Goal: Task Accomplishment & Management: Manage account settings

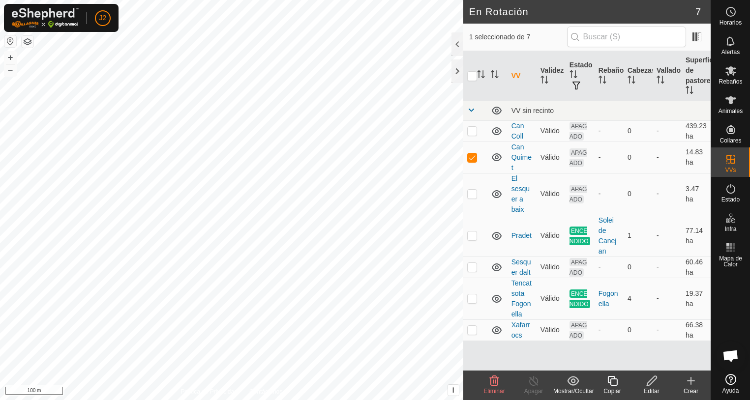
click at [652, 384] on icon at bounding box center [652, 381] width 12 height 12
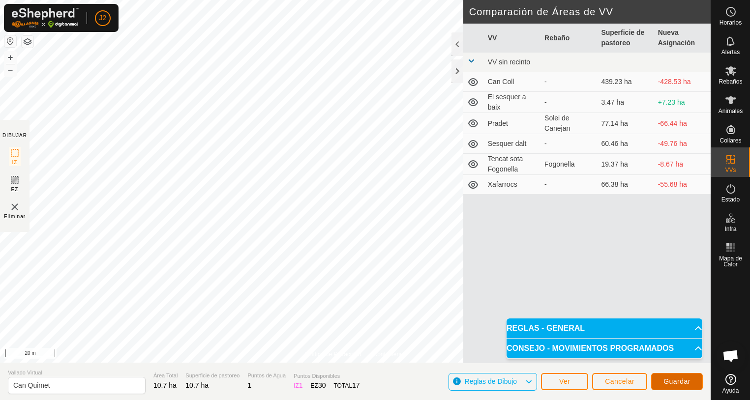
click at [680, 382] on span "Guardar" at bounding box center [676, 382] width 27 height 8
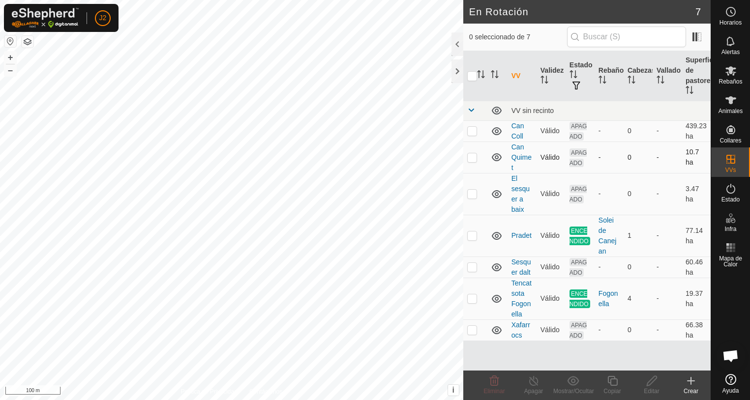
click at [470, 157] on p-checkbox at bounding box center [472, 157] width 10 height 8
checkbox input "true"
click at [471, 159] on p-checkbox at bounding box center [472, 157] width 10 height 8
checkbox input "false"
click at [455, 67] on div at bounding box center [457, 71] width 12 height 24
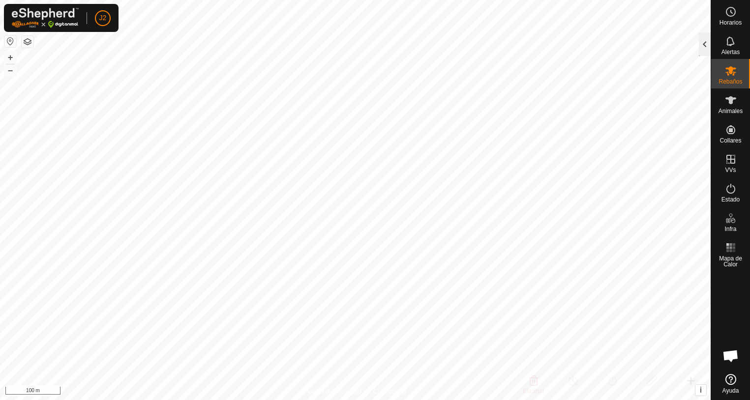
click at [706, 50] on div at bounding box center [705, 44] width 12 height 24
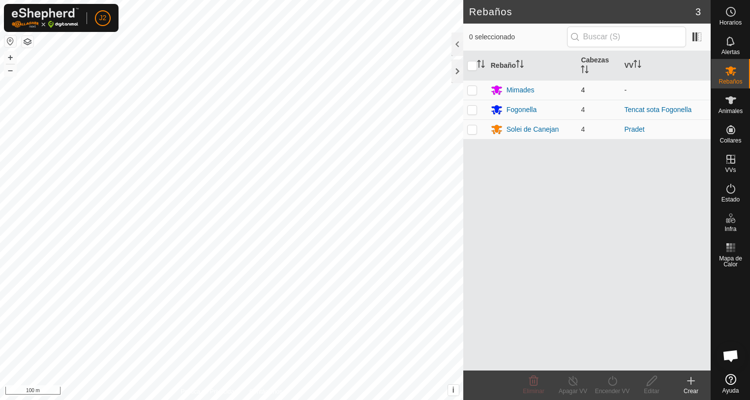
click at [471, 89] on p-checkbox at bounding box center [472, 90] width 10 height 8
checkbox input "true"
click at [610, 382] on icon at bounding box center [612, 381] width 12 height 12
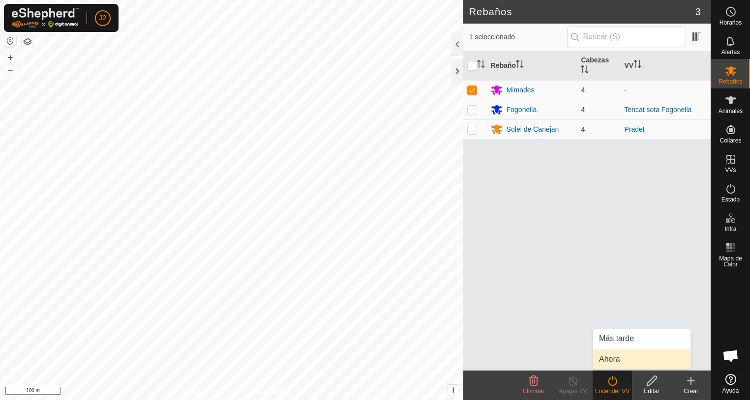
click at [614, 361] on link "Ahora" at bounding box center [641, 360] width 97 height 20
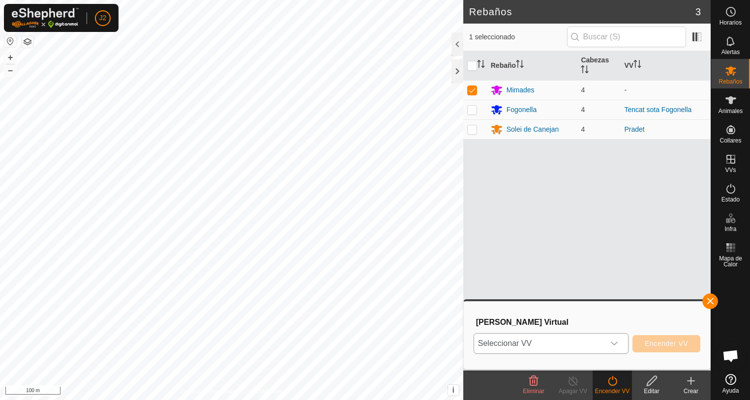
click at [618, 342] on icon "dropdown trigger" at bounding box center [614, 344] width 7 height 4
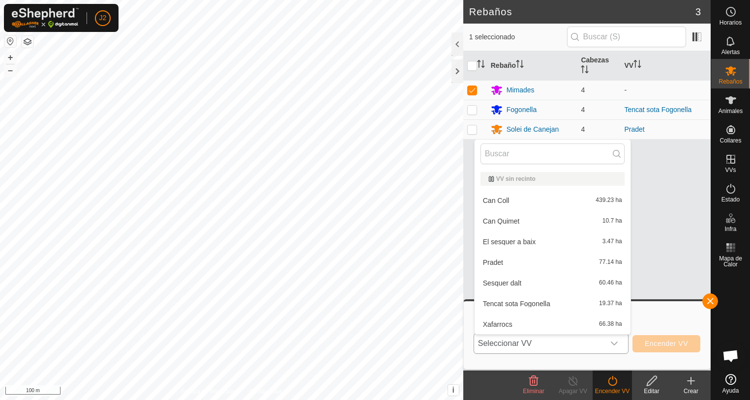
click at [511, 221] on li "Can Quimet 10.7 ha" at bounding box center [553, 221] width 156 height 20
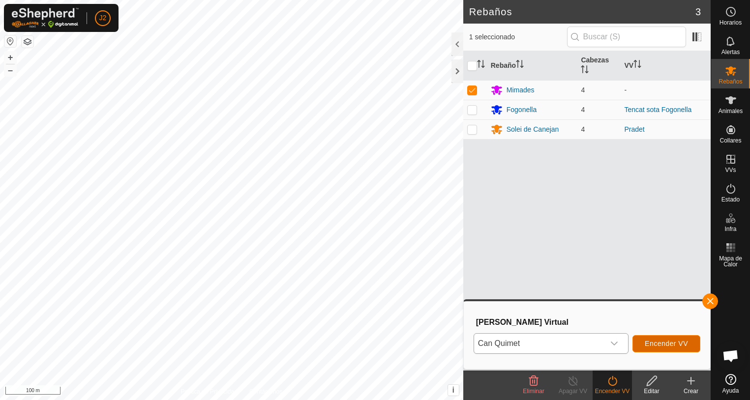
click at [666, 345] on span "Encender VV" at bounding box center [666, 344] width 43 height 8
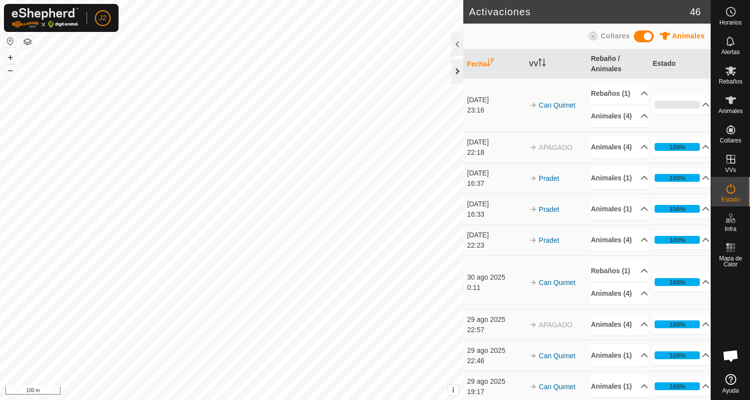
click at [456, 70] on div at bounding box center [457, 71] width 12 height 24
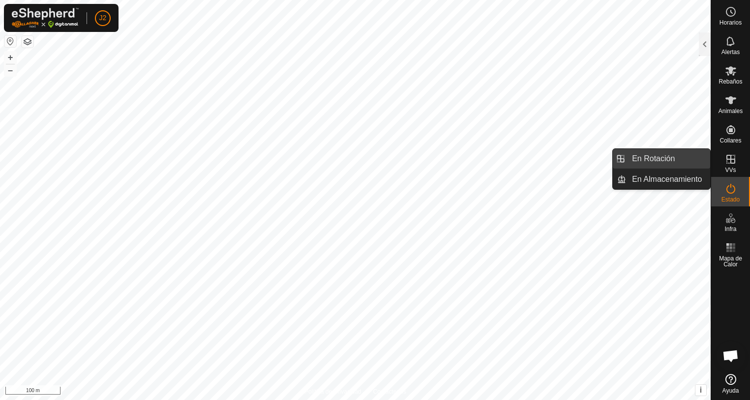
drag, startPoint x: 701, startPoint y: 162, endPoint x: 665, endPoint y: 161, distance: 35.9
click at [665, 161] on link "En Rotación" at bounding box center [668, 159] width 84 height 20
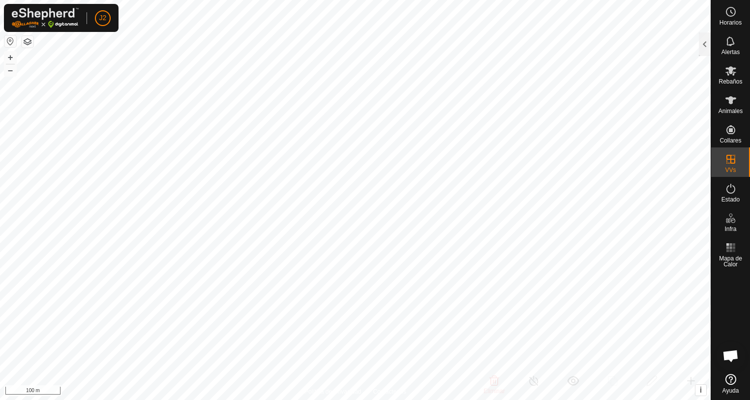
click at [705, 43] on div at bounding box center [705, 44] width 12 height 24
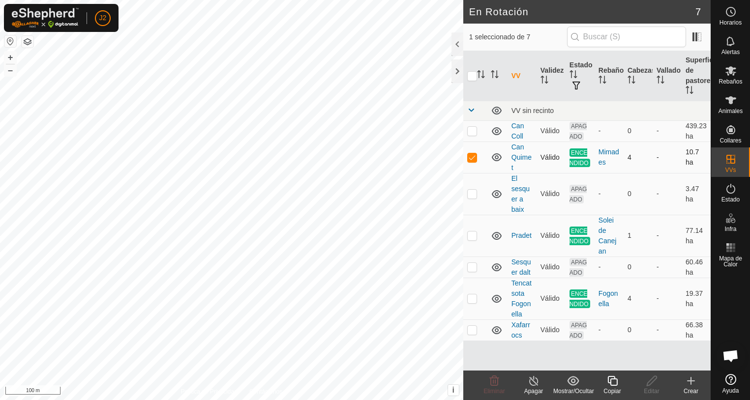
click at [473, 160] on p-checkbox at bounding box center [472, 157] width 10 height 8
checkbox input "true"
click at [736, 198] on span "Estado" at bounding box center [730, 200] width 18 height 6
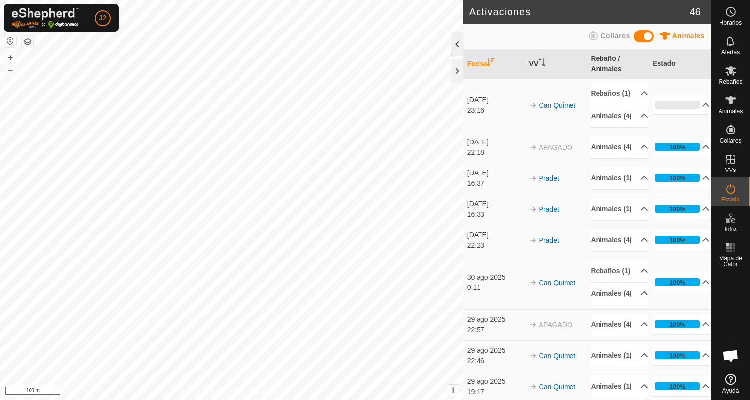
click at [453, 44] on div at bounding box center [457, 44] width 12 height 24
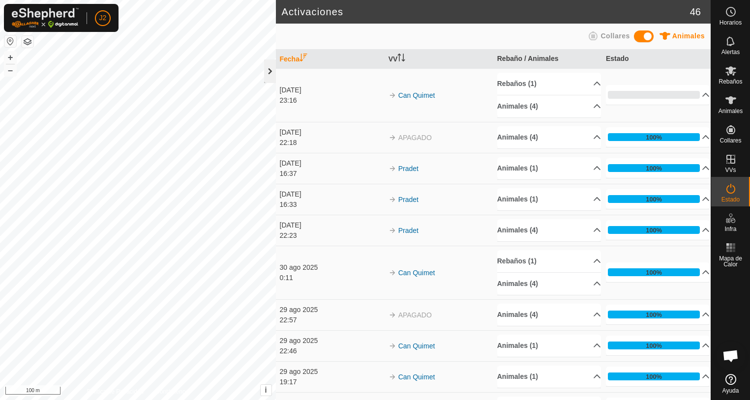
click at [268, 73] on div at bounding box center [270, 71] width 12 height 24
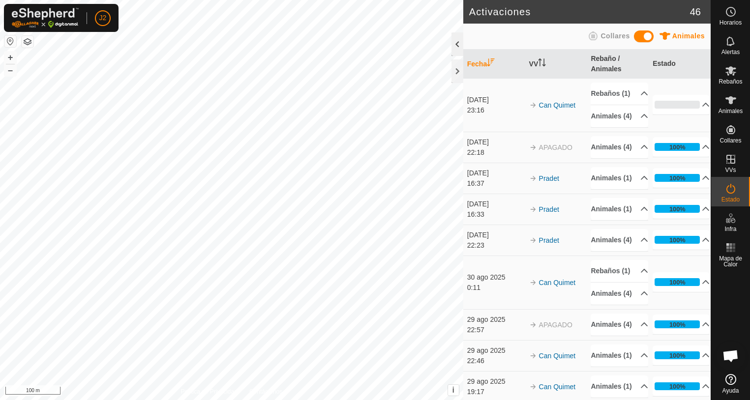
click at [452, 47] on div at bounding box center [457, 44] width 12 height 24
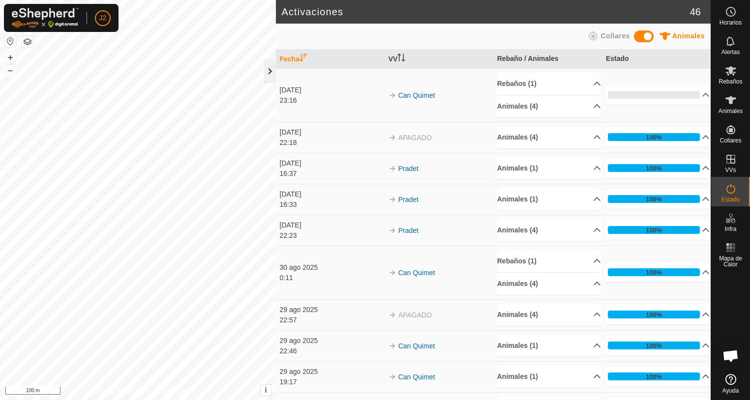
click at [271, 78] on div at bounding box center [270, 71] width 12 height 24
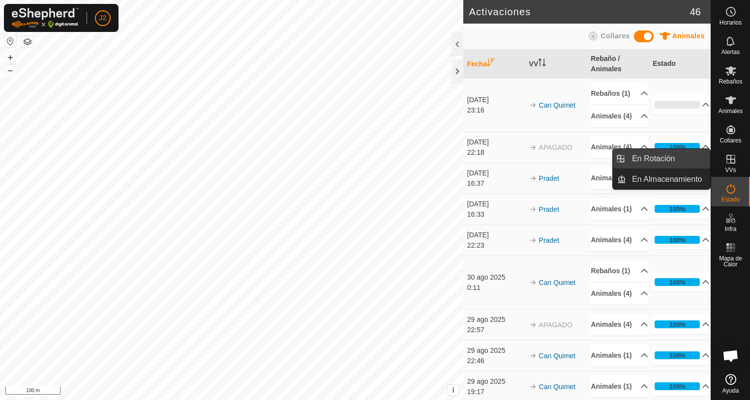
drag, startPoint x: 709, startPoint y: 161, endPoint x: 646, endPoint y: 160, distance: 62.9
click at [646, 160] on link "En Rotación" at bounding box center [668, 159] width 84 height 20
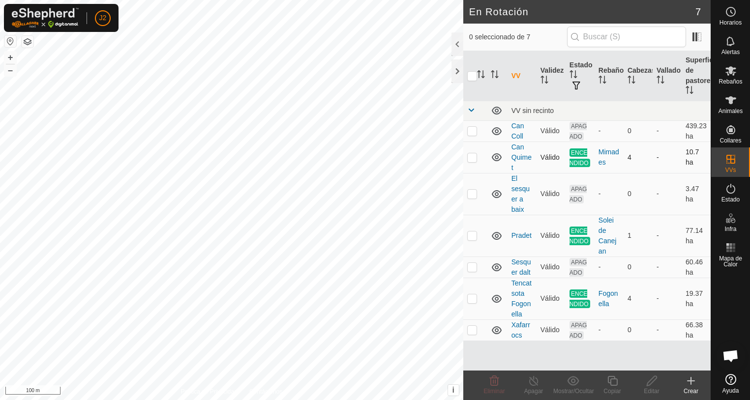
click at [469, 156] on p-checkbox at bounding box center [472, 157] width 10 height 8
checkbox input "true"
click at [531, 386] on icon at bounding box center [534, 381] width 12 height 12
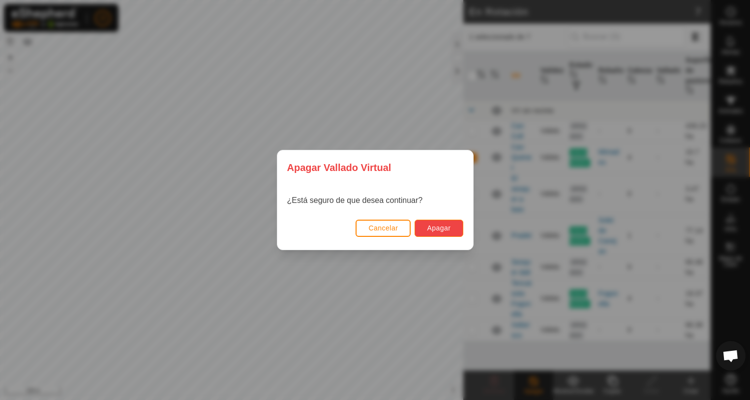
click at [439, 224] on span "Apagar" at bounding box center [439, 228] width 24 height 8
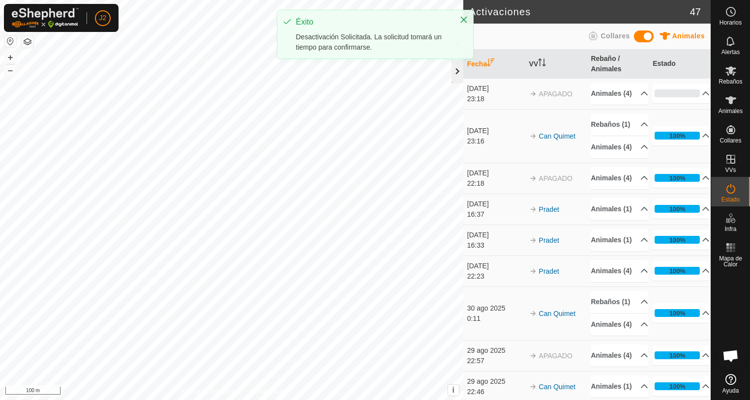
click at [454, 69] on div at bounding box center [457, 71] width 12 height 24
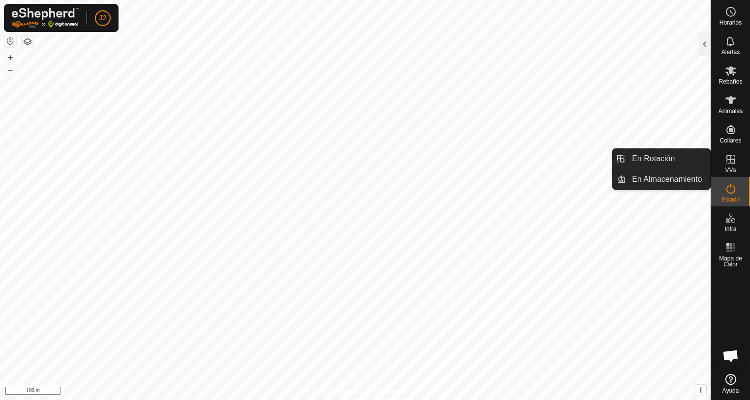
click at [728, 163] on icon at bounding box center [730, 159] width 9 height 9
click at [654, 160] on link "En Rotación" at bounding box center [668, 159] width 84 height 20
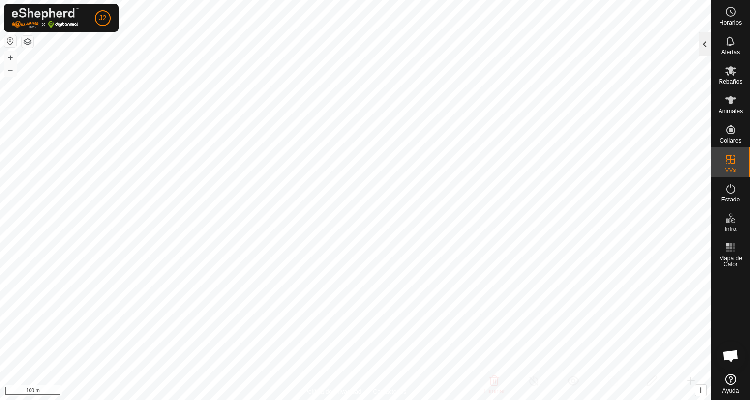
click at [705, 42] on div at bounding box center [705, 44] width 12 height 24
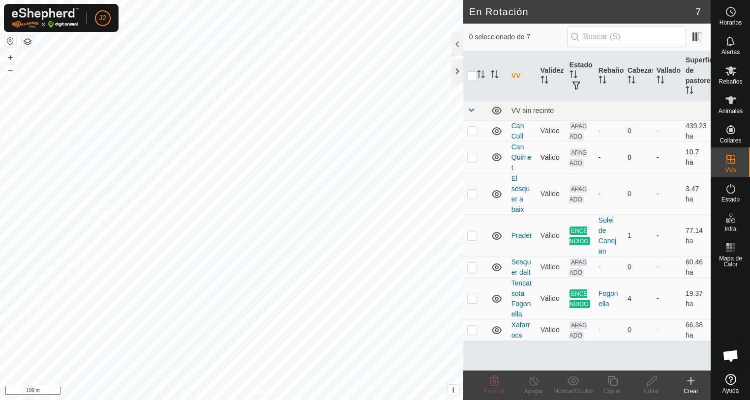
click at [470, 160] on p-checkbox at bounding box center [472, 157] width 10 height 8
checkbox input "true"
click at [655, 381] on icon at bounding box center [652, 381] width 12 height 12
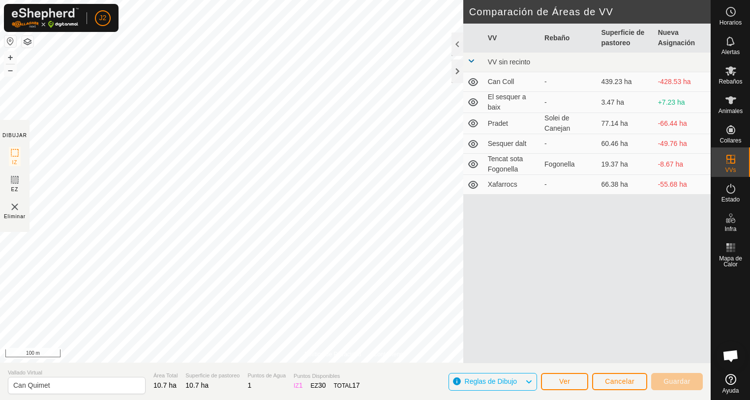
click at [25, 223] on div "Política de Privacidad Contáctenos Can Quimet Tipo: Zona de Inclusión 4 Animale…" at bounding box center [355, 200] width 711 height 400
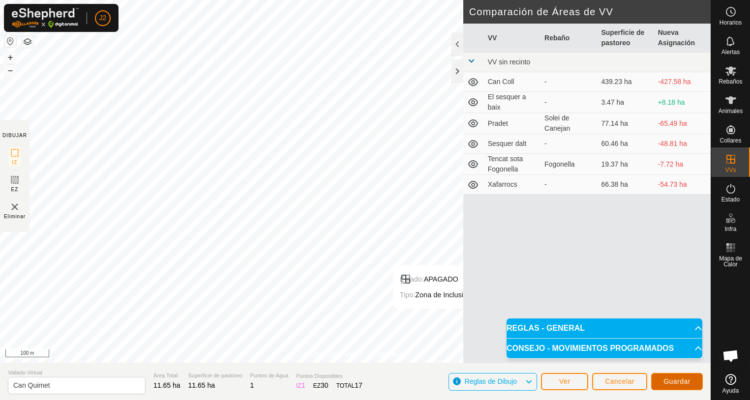
click at [676, 383] on span "Guardar" at bounding box center [676, 382] width 27 height 8
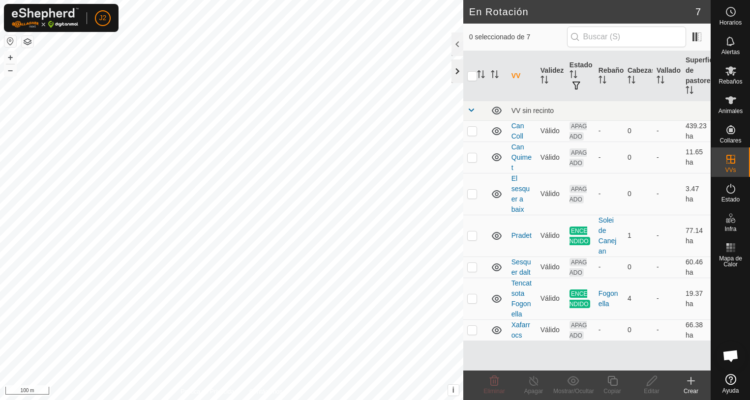
click at [455, 75] on div at bounding box center [457, 71] width 12 height 24
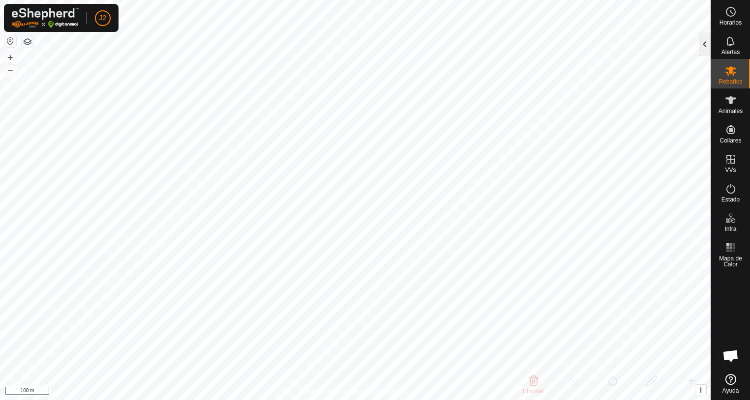
click at [701, 39] on div at bounding box center [705, 44] width 12 height 24
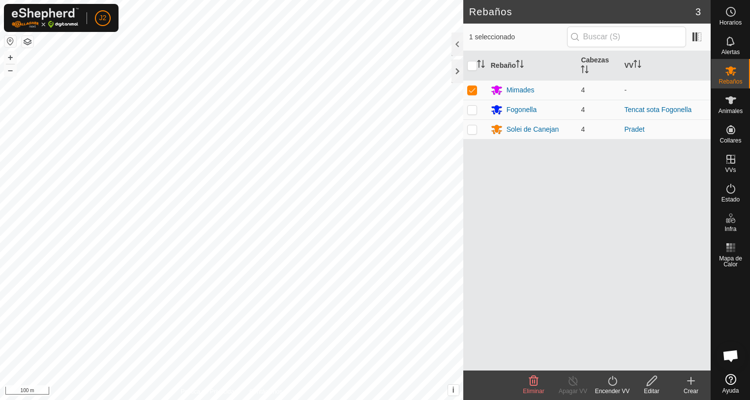
click at [611, 381] on icon at bounding box center [612, 381] width 12 height 12
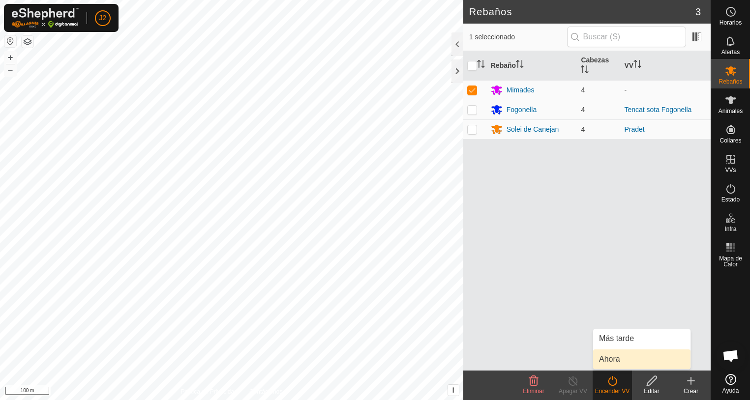
click at [609, 357] on link "Ahora" at bounding box center [641, 360] width 97 height 20
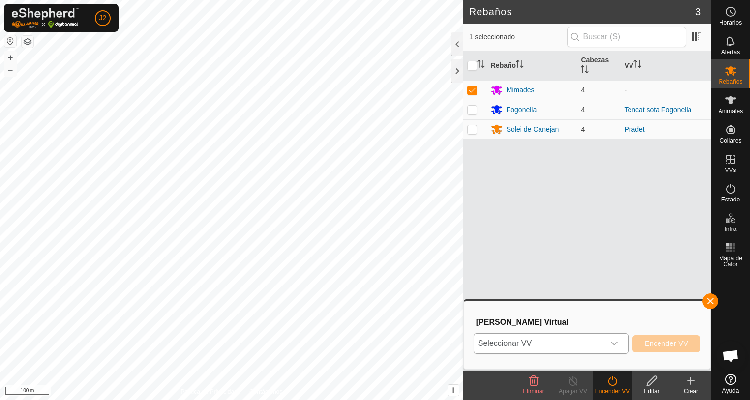
click at [615, 344] on icon "dropdown trigger" at bounding box center [614, 344] width 7 height 4
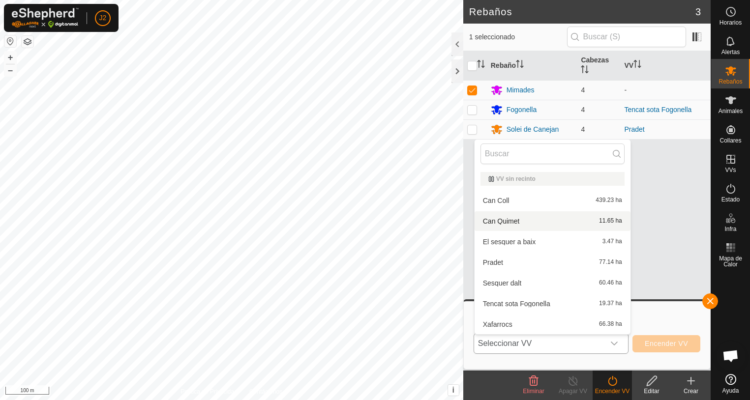
click at [507, 219] on li "Can Quimet 11.65 ha" at bounding box center [553, 221] width 156 height 20
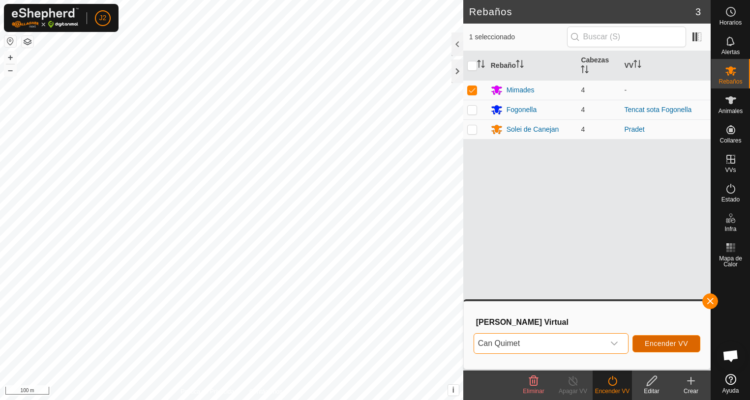
click at [682, 344] on span "Encender VV" at bounding box center [666, 344] width 43 height 8
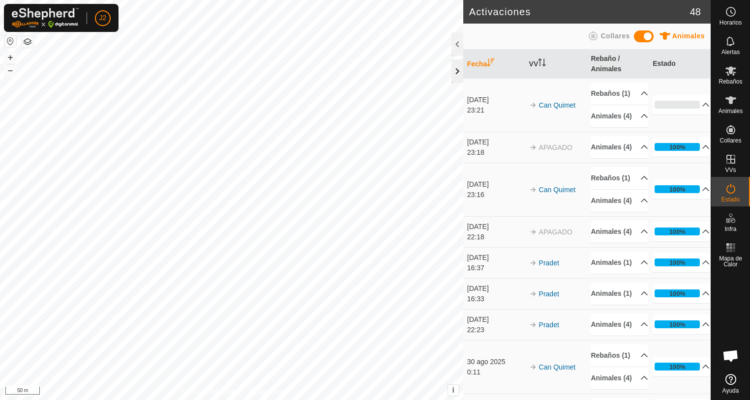
click at [457, 74] on div at bounding box center [457, 71] width 12 height 24
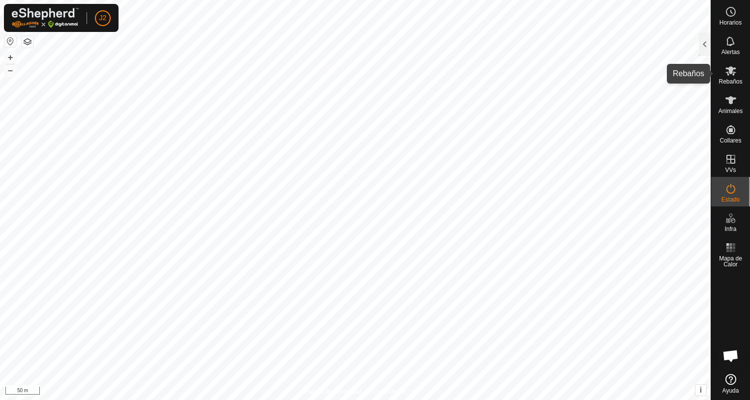
click at [731, 73] on icon at bounding box center [730, 70] width 11 height 9
click at [709, 54] on div at bounding box center [705, 44] width 12 height 24
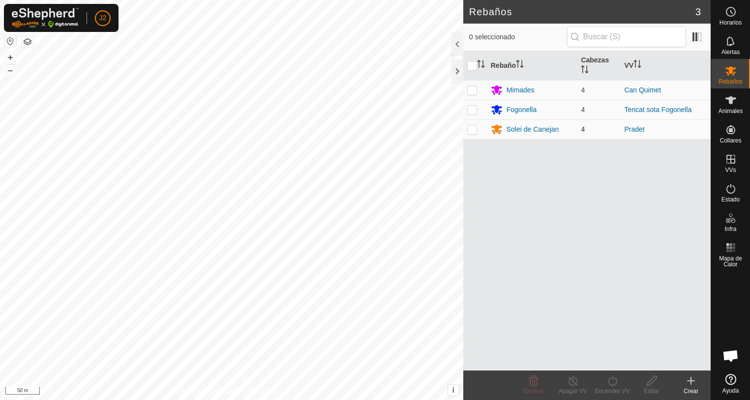
click at [469, 131] on p-checkbox at bounding box center [472, 129] width 10 height 8
checkbox input "false"
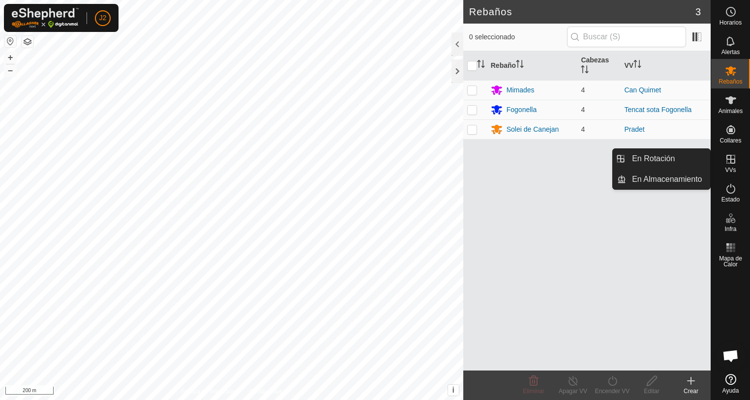
click at [667, 159] on link "En Rotación" at bounding box center [668, 159] width 84 height 20
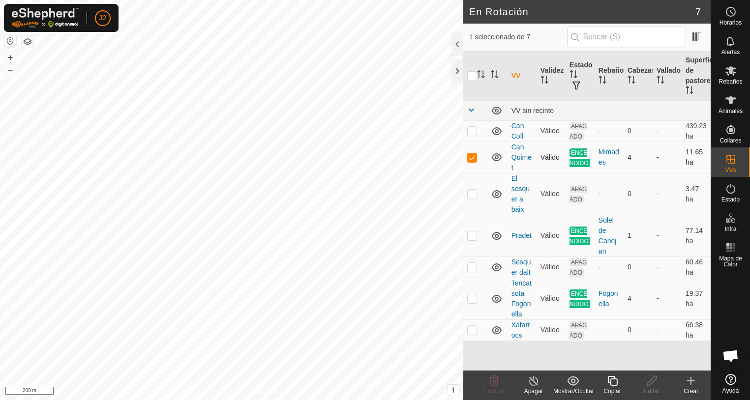
click at [471, 160] on p-checkbox at bounding box center [472, 157] width 10 height 8
checkbox input "false"
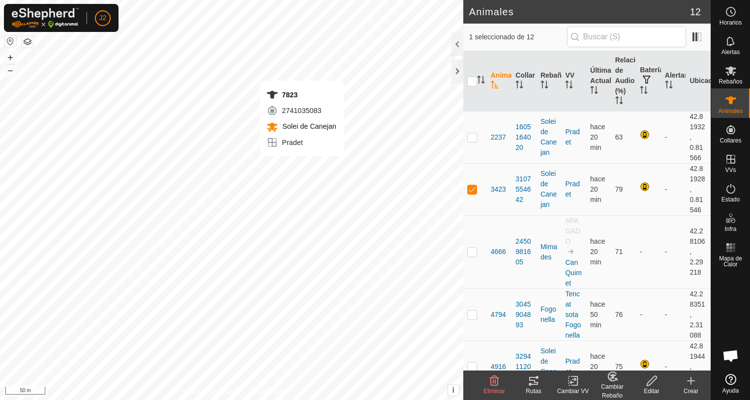
checkbox input "false"
checkbox input "true"
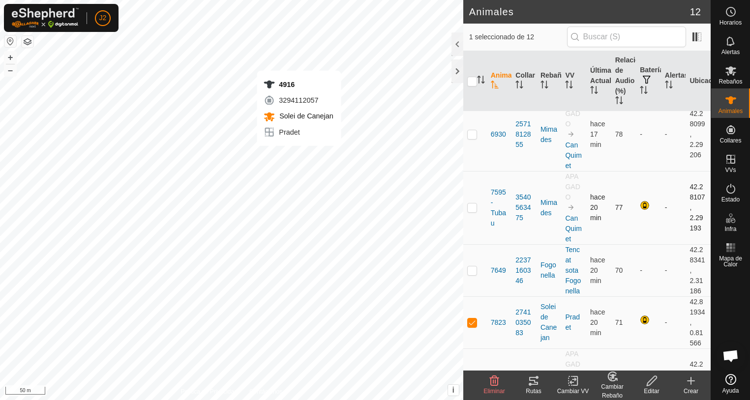
checkbox input "true"
checkbox input "false"
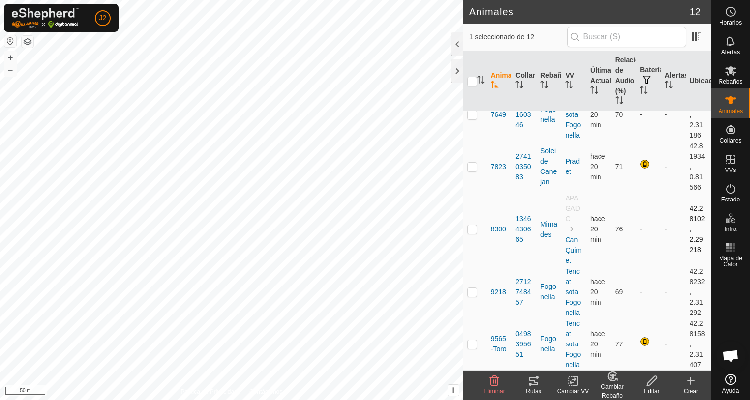
scroll to position [156, 0]
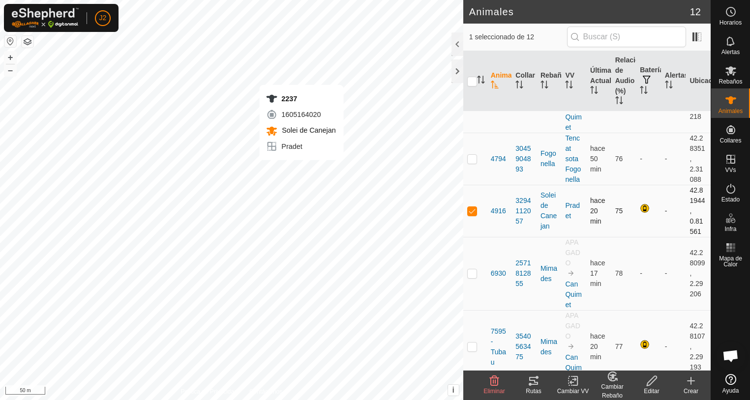
checkbox input "true"
checkbox input "false"
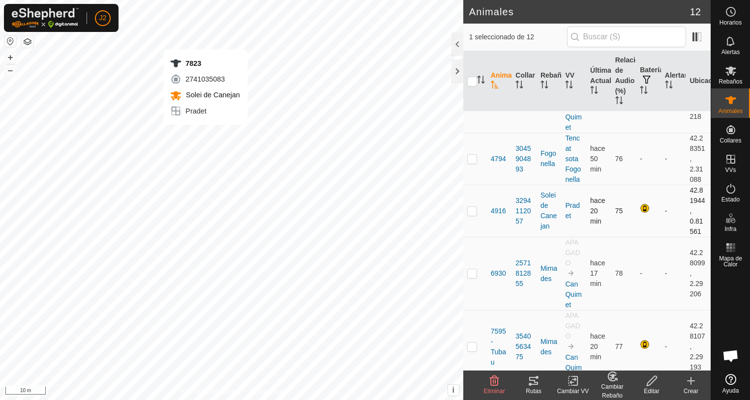
checkbox input "false"
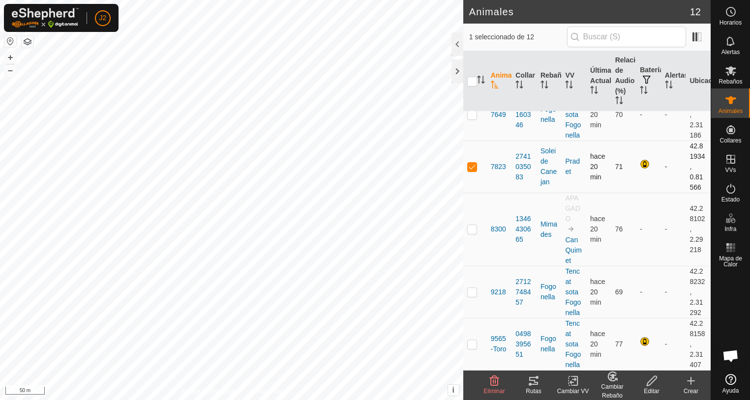
click at [475, 170] on p-checkbox at bounding box center [472, 167] width 10 height 8
checkbox input "false"
click at [458, 67] on div at bounding box center [457, 71] width 12 height 24
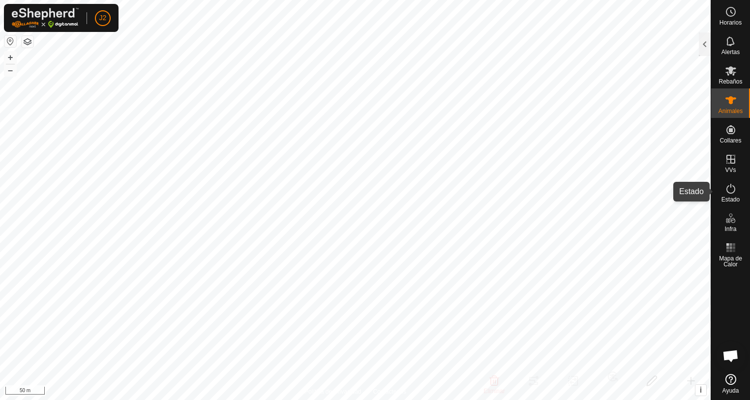
click at [732, 191] on icon at bounding box center [731, 189] width 12 height 12
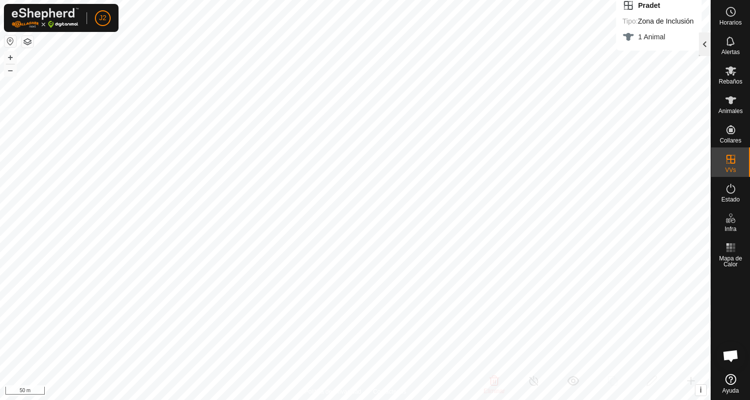
click at [704, 46] on div at bounding box center [705, 44] width 12 height 24
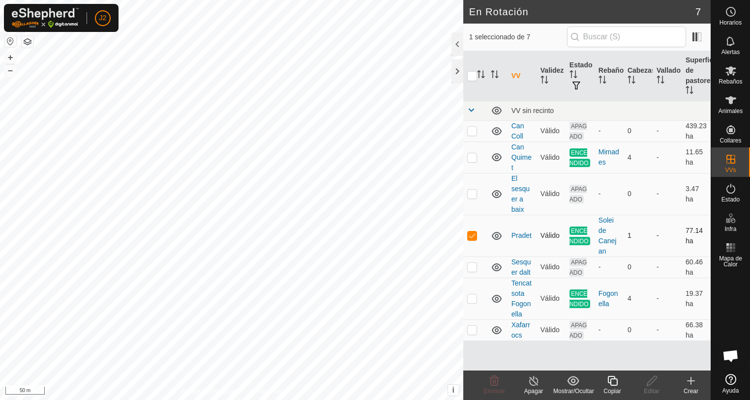
click at [470, 237] on p-checkbox at bounding box center [472, 236] width 10 height 8
checkbox input "false"
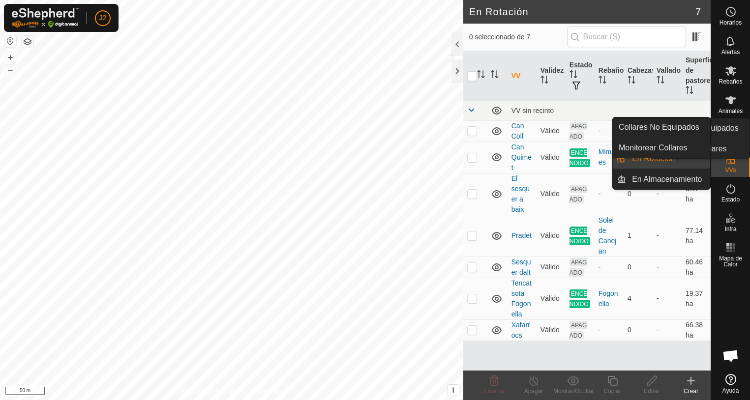
click at [732, 135] on icon at bounding box center [731, 130] width 12 height 12
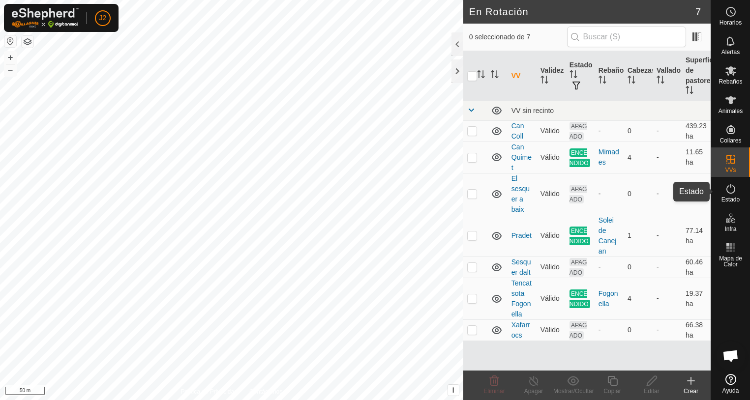
click at [733, 191] on icon at bounding box center [731, 189] width 12 height 12
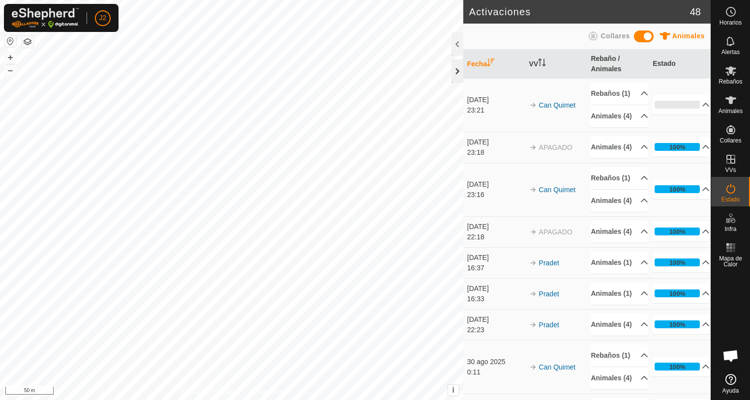
click at [455, 67] on div at bounding box center [457, 71] width 12 height 24
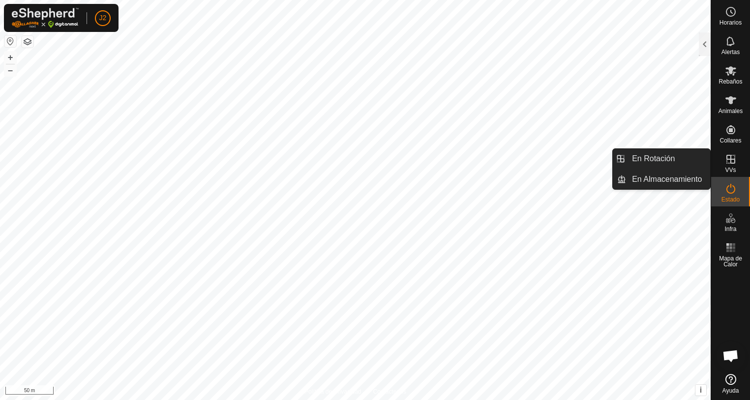
click at [670, 159] on link "En Rotación" at bounding box center [668, 159] width 84 height 20
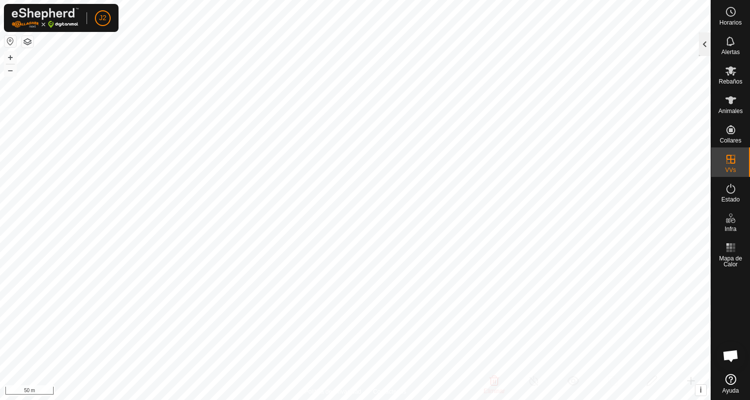
click at [707, 51] on div at bounding box center [705, 44] width 12 height 24
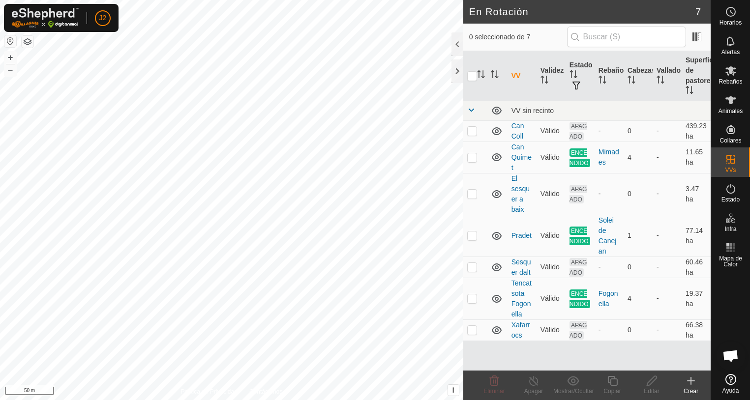
click at [689, 387] on div "Crear" at bounding box center [690, 391] width 39 height 9
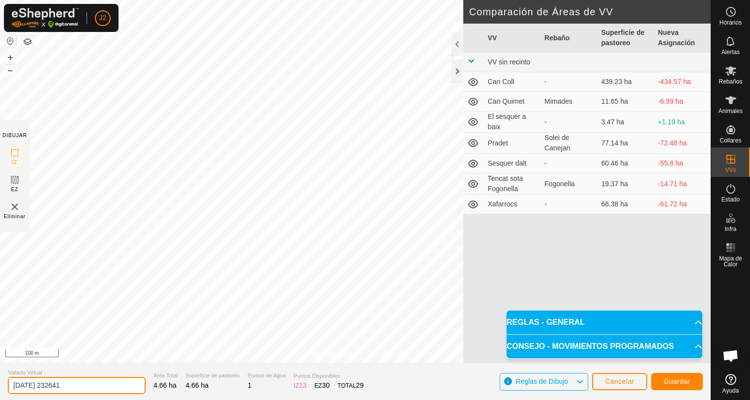
drag, startPoint x: 83, startPoint y: 387, endPoint x: -4, endPoint y: 380, distance: 86.8
click at [0, 380] on html "J2 Horarios Alertas Rebaños Animales Collares VVs Estado Infra Mapa de Calor Ay…" at bounding box center [375, 200] width 750 height 400
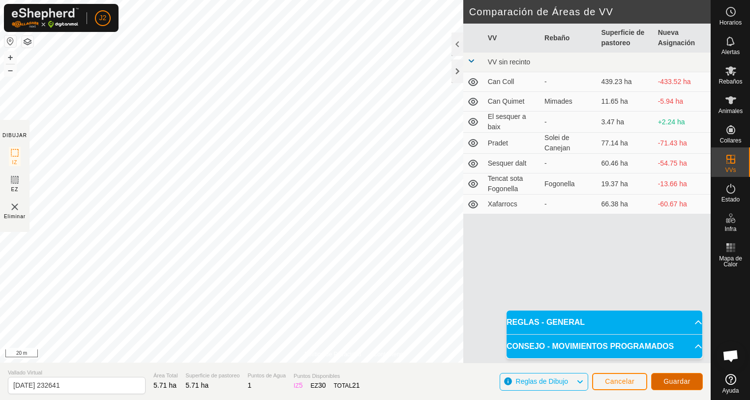
click at [675, 385] on span "Guardar" at bounding box center [676, 382] width 27 height 8
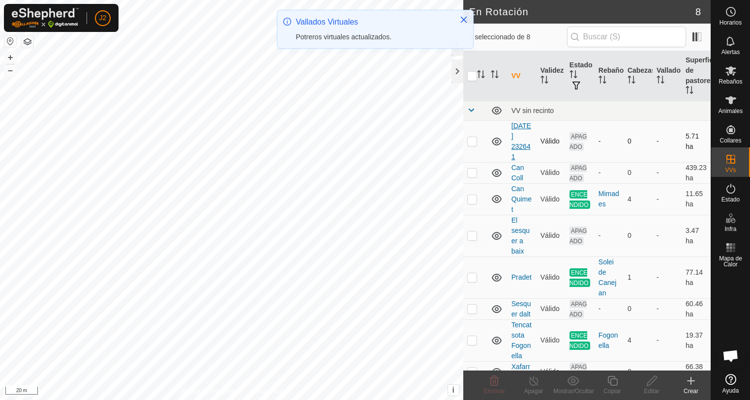
click at [520, 132] on link "2025-09-02 232641" at bounding box center [521, 141] width 20 height 39
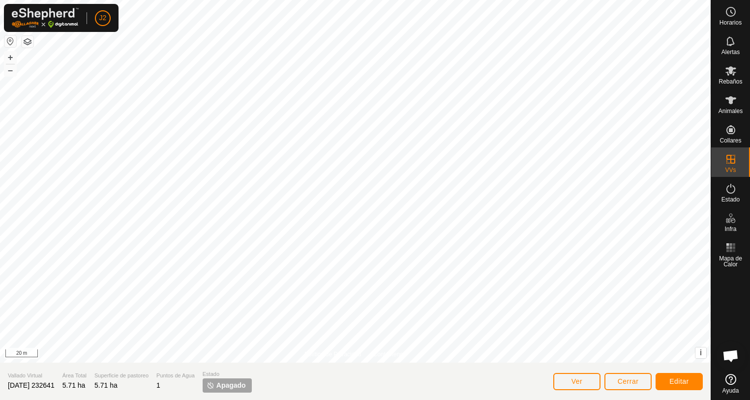
drag, startPoint x: 67, startPoint y: 386, endPoint x: 4, endPoint y: 387, distance: 63.0
click at [4, 387] on section "Vallado Virtual 2025-09-02 232641 Área Total 5.71 ha Superficie de pastoreo 5.7…" at bounding box center [355, 381] width 711 height 37
drag, startPoint x: 4, startPoint y: 387, endPoint x: 67, endPoint y: 386, distance: 63.0
click at [55, 386] on span "2025-09-02 232641" at bounding box center [31, 386] width 47 height 8
drag, startPoint x: 67, startPoint y: 386, endPoint x: 6, endPoint y: 391, distance: 61.7
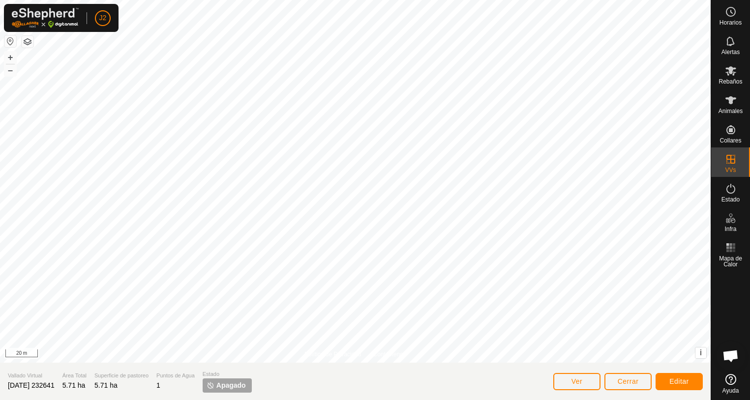
click at [6, 391] on section "Vallado Virtual 2025-09-02 232641 Área Total 5.71 ha Superficie de pastoreo 5.7…" at bounding box center [355, 381] width 711 height 37
drag, startPoint x: 6, startPoint y: 391, endPoint x: 67, endPoint y: 388, distance: 61.6
click at [55, 388] on span "2025-09-02 232641" at bounding box center [31, 386] width 47 height 8
drag, startPoint x: 64, startPoint y: 385, endPoint x: 4, endPoint y: 392, distance: 60.4
click at [4, 392] on section "Vallado Virtual 2025-09-02 232641 Área Total 5.71 ha Superficie de pastoreo 5.7…" at bounding box center [355, 381] width 711 height 37
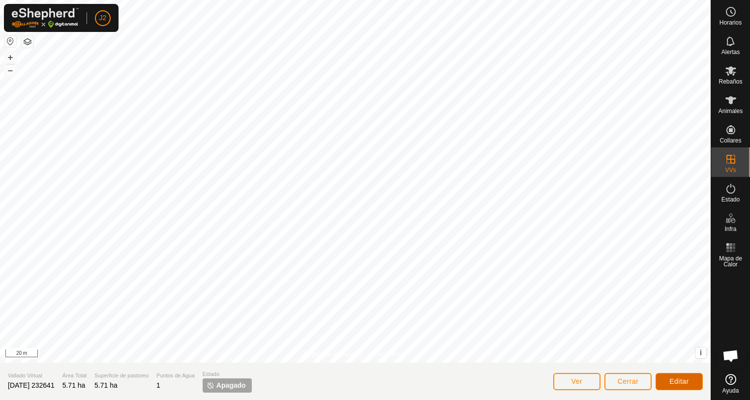
click at [674, 382] on span "Editar" at bounding box center [679, 382] width 20 height 8
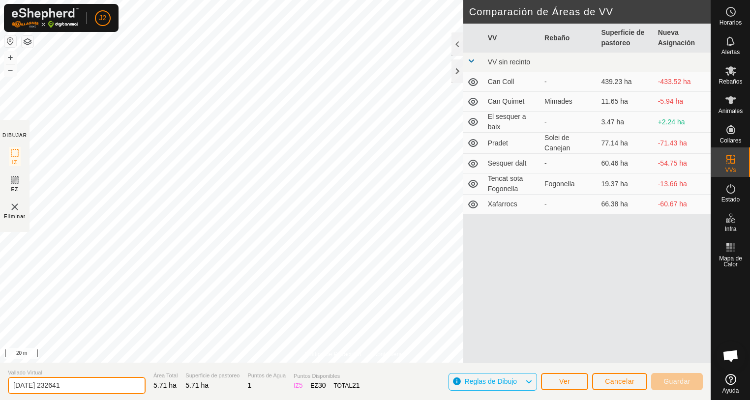
drag, startPoint x: 79, startPoint y: 387, endPoint x: -2, endPoint y: 386, distance: 81.7
click at [0, 386] on html "J2 Horarios Alertas Rebaños Animales Collares VVs Estado Infra Mapa de Calor Ay…" at bounding box center [375, 200] width 750 height 400
type input "Sota Can Quimet"
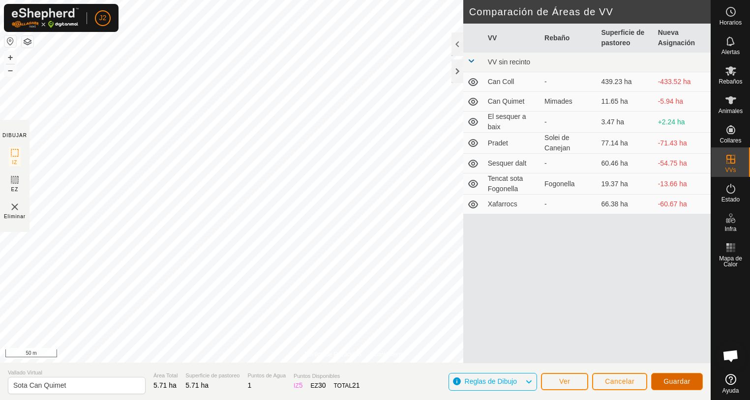
click at [679, 381] on span "Guardar" at bounding box center [676, 382] width 27 height 8
